Goal: Task Accomplishment & Management: Manage account settings

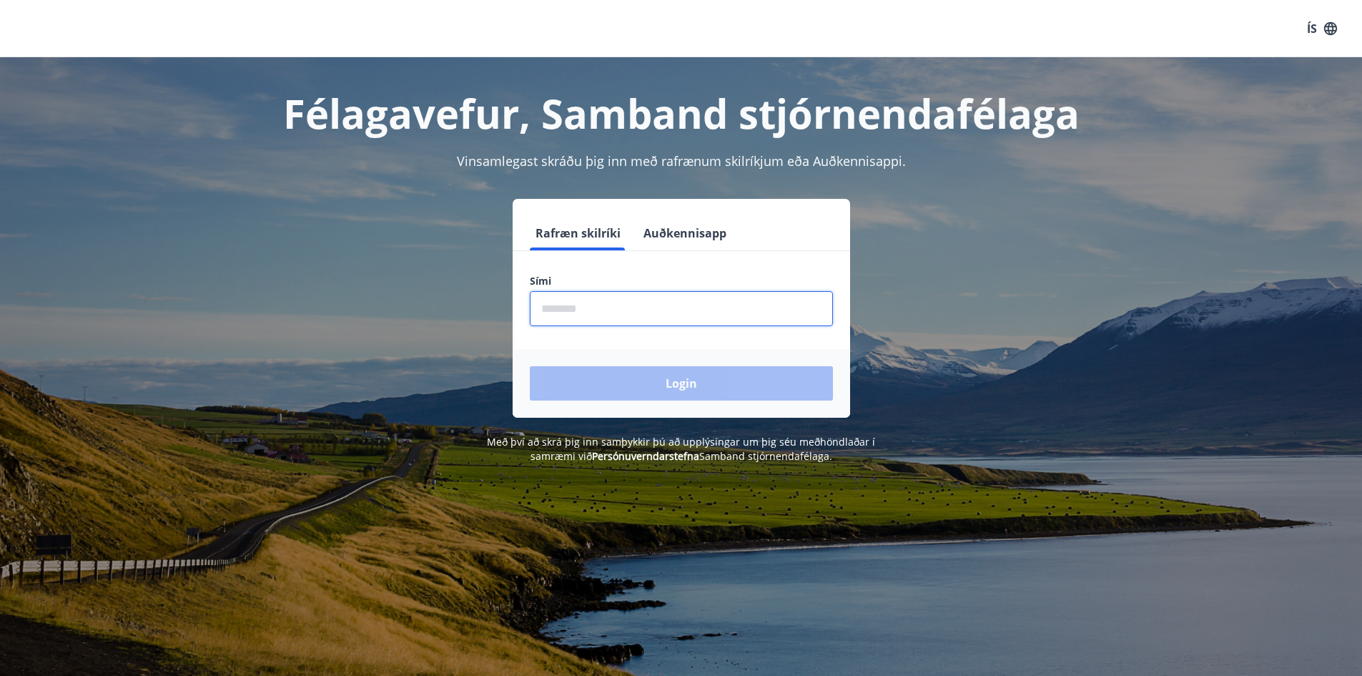
click at [584, 303] on input "phone" at bounding box center [681, 308] width 303 height 35
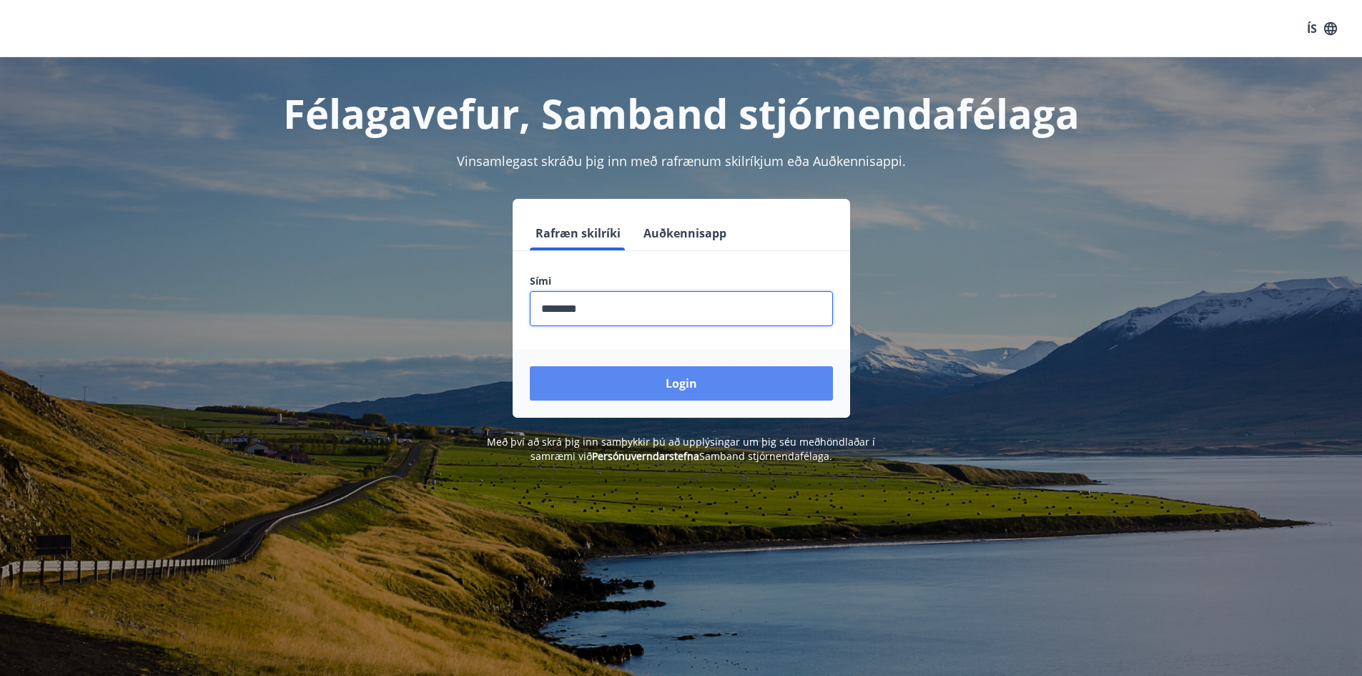
type input "********"
click at [726, 370] on button "Login" at bounding box center [681, 383] width 303 height 34
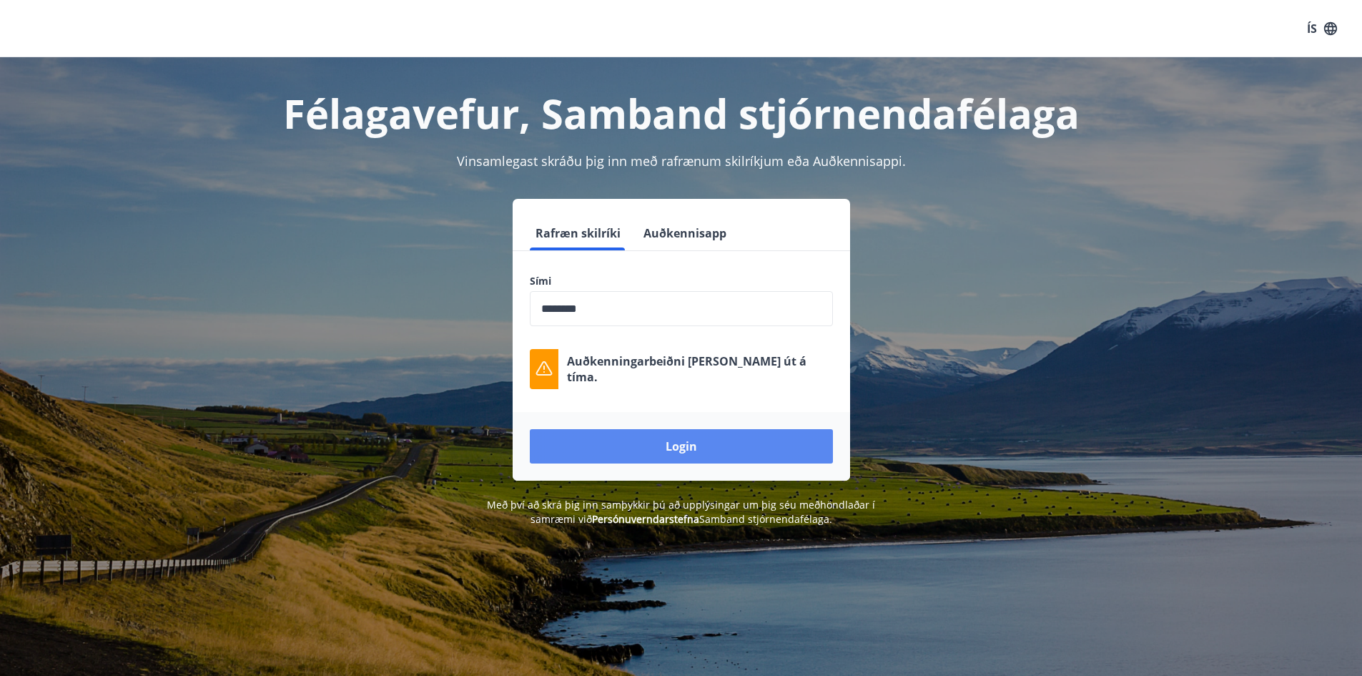
click at [678, 452] on button "Login" at bounding box center [681, 446] width 303 height 34
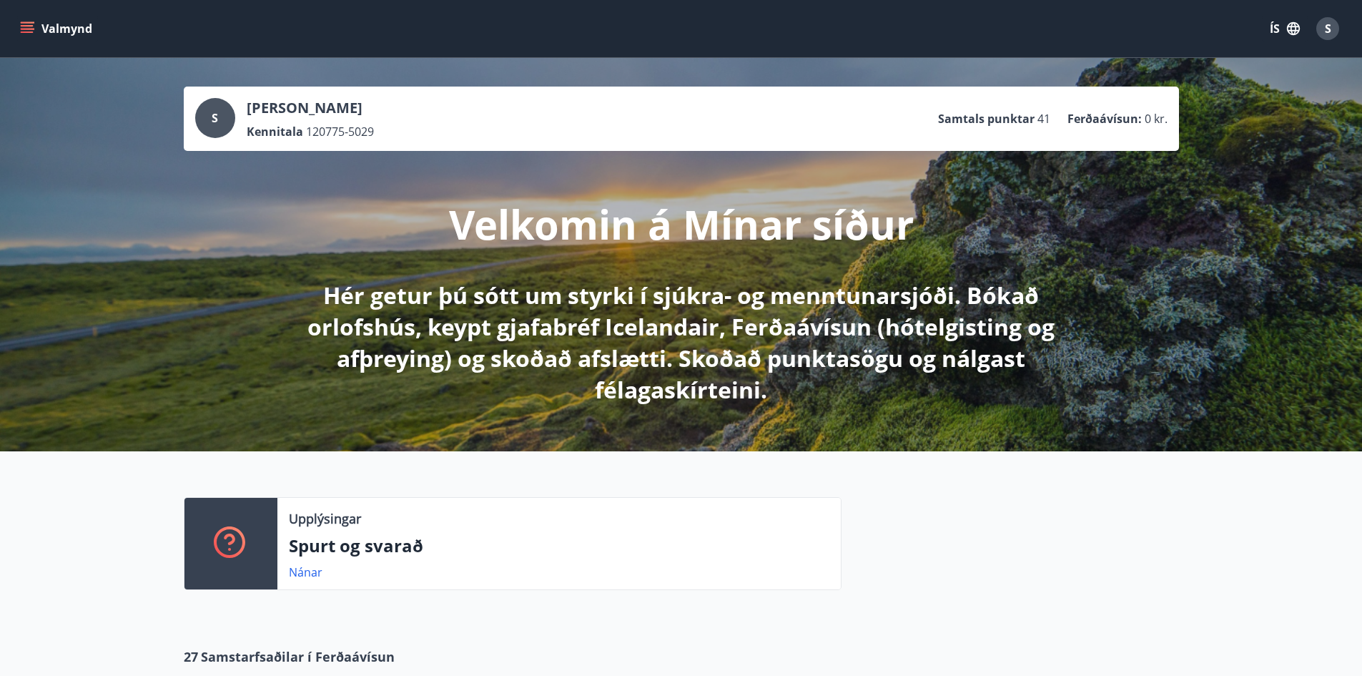
click at [64, 24] on button "Valmynd" at bounding box center [57, 29] width 81 height 26
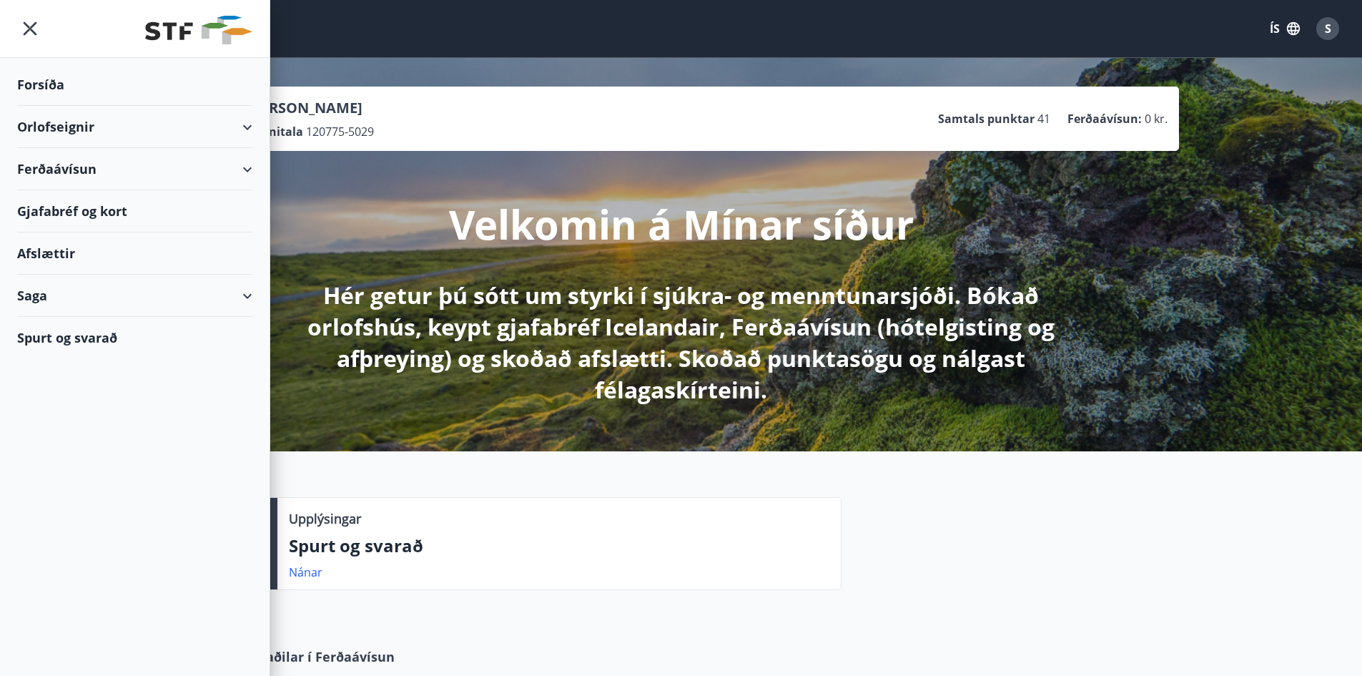
click at [34, 298] on div "Saga" at bounding box center [134, 296] width 235 height 42
click at [68, 392] on div "Umsóknir" at bounding box center [135, 392] width 212 height 30
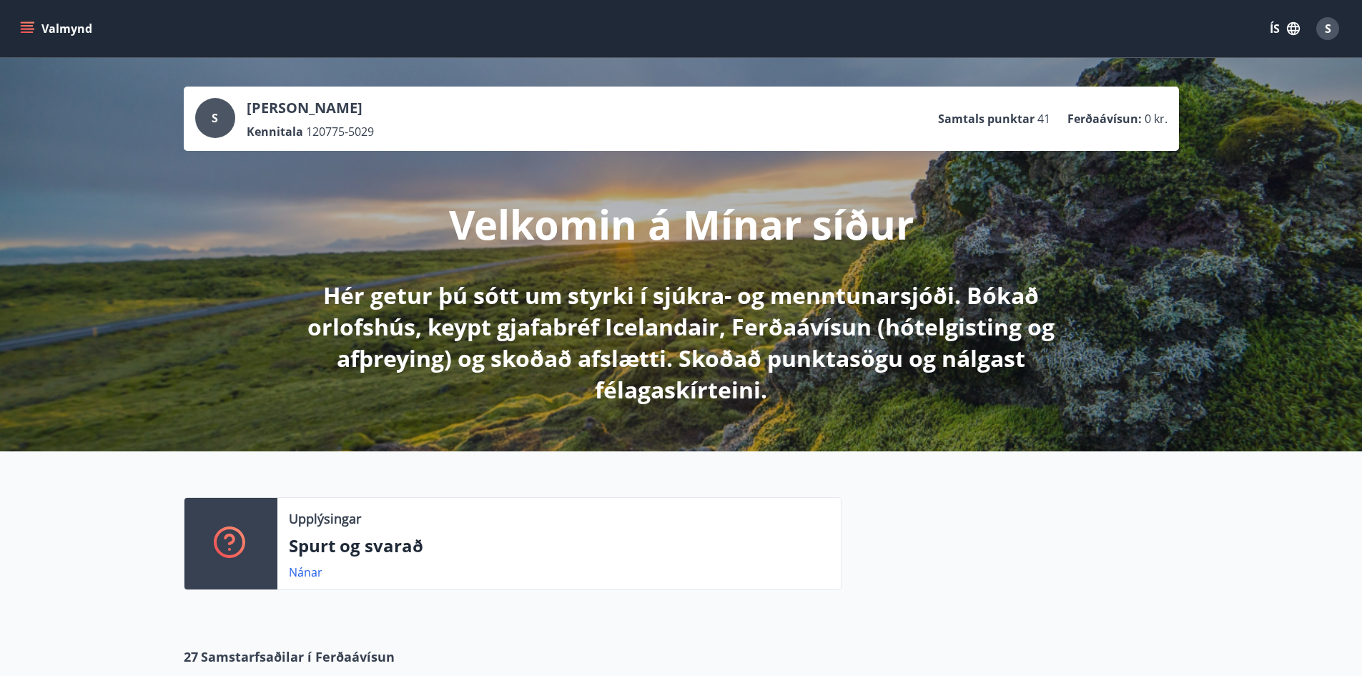
click at [342, 102] on p "Steinunn Kristinsdóttir" at bounding box center [310, 108] width 127 height 20
click at [232, 114] on div "S" at bounding box center [215, 118] width 40 height 40
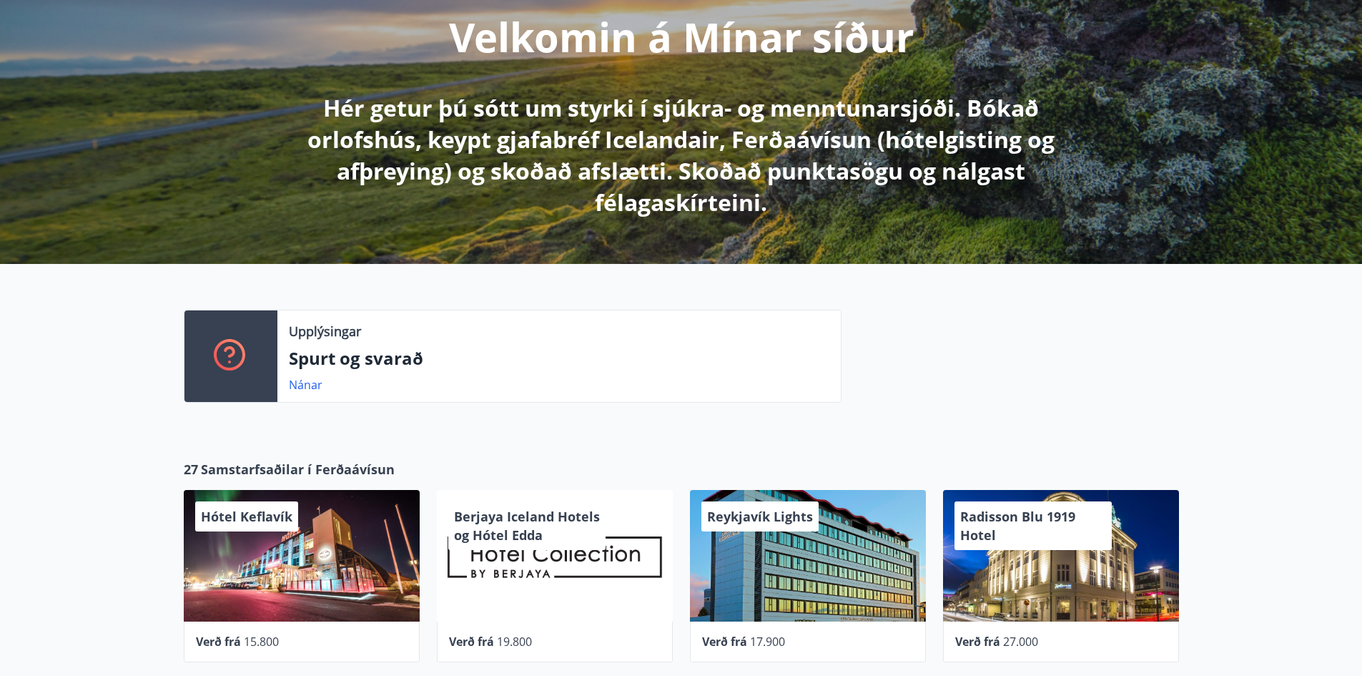
scroll to position [214, 0]
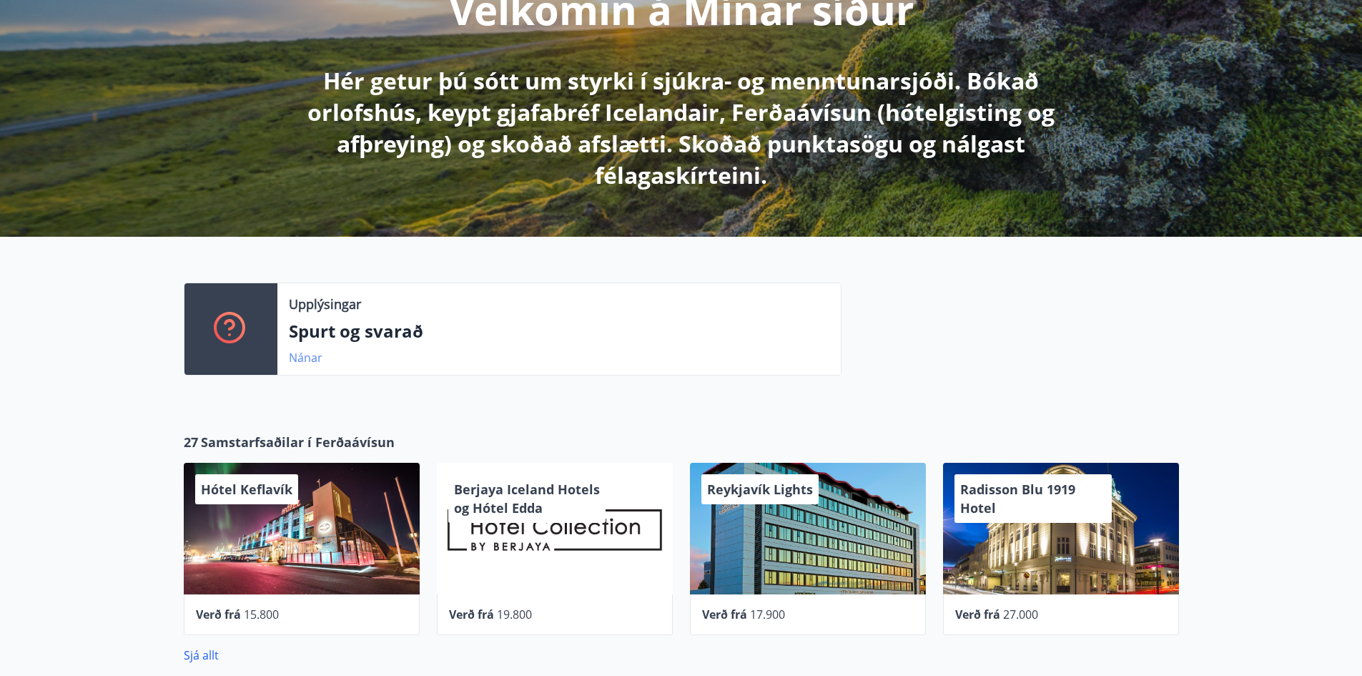
click at [307, 354] on link "Nánar" at bounding box center [306, 358] width 34 height 16
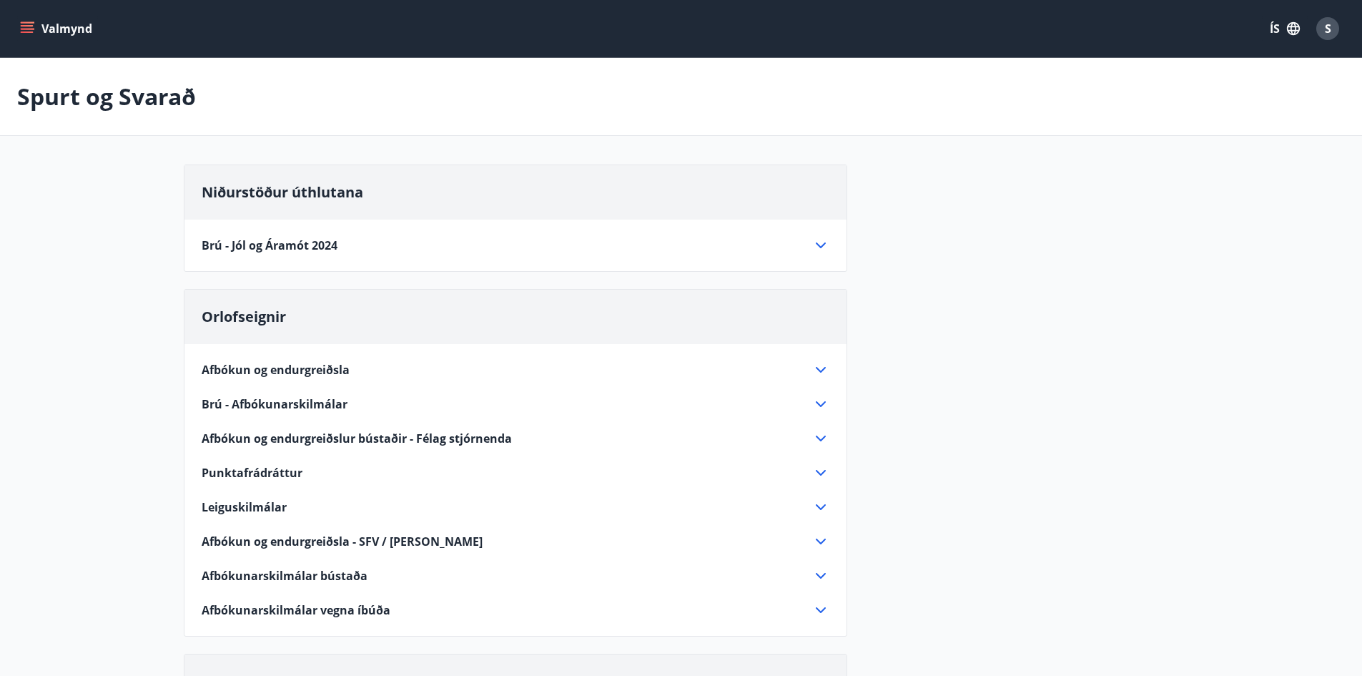
click at [31, 29] on icon "menu" at bounding box center [29, 28] width 16 height 1
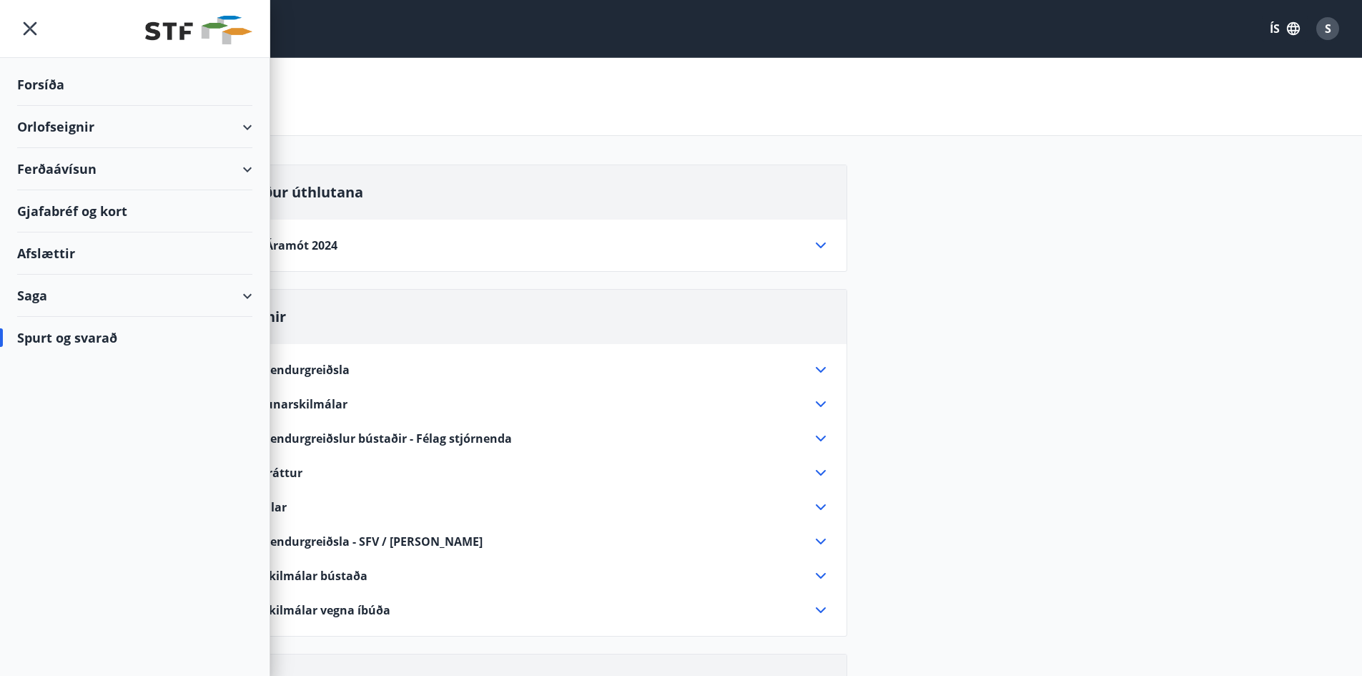
click at [51, 250] on div "Afslættir" at bounding box center [134, 253] width 235 height 42
